Goal: Transaction & Acquisition: Subscribe to service/newsletter

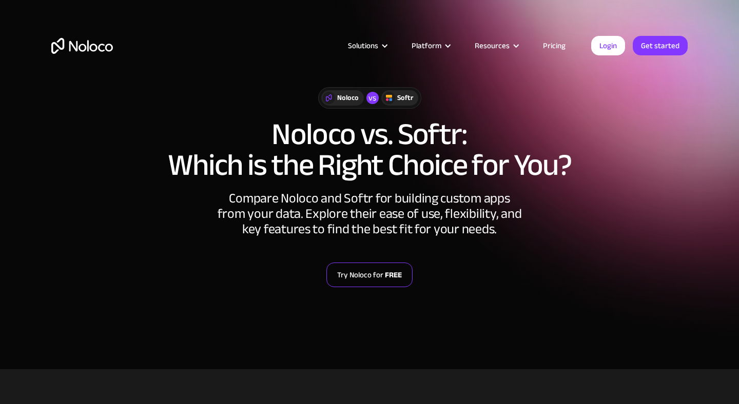
click at [364, 273] on link "Try Noloco for FREE" at bounding box center [369, 275] width 86 height 25
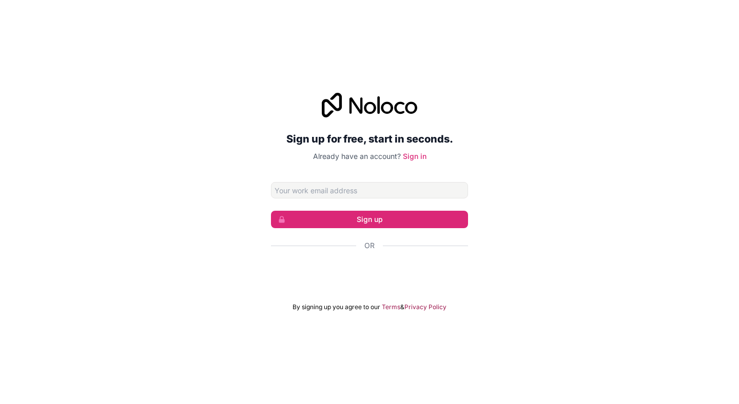
click at [332, 280] on div "Acceder con Google. Se abre en una pestaña nueva" at bounding box center [369, 273] width 197 height 23
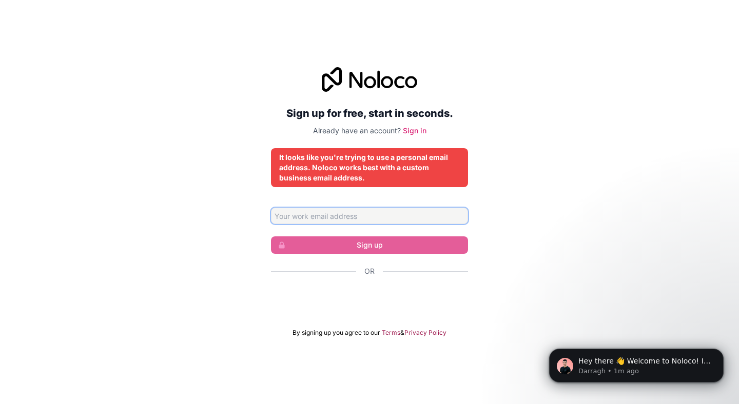
click at [403, 216] on input "Email address" at bounding box center [369, 216] width 197 height 16
paste input "[EMAIL_ADDRESS][DOMAIN_NAME]"
type input "[EMAIL_ADDRESS][DOMAIN_NAME]"
click at [481, 221] on div "Sign up for free, start in seconds. Already have an account? Sign in It looks l…" at bounding box center [369, 202] width 739 height 298
